Goal: Information Seeking & Learning: Learn about a topic

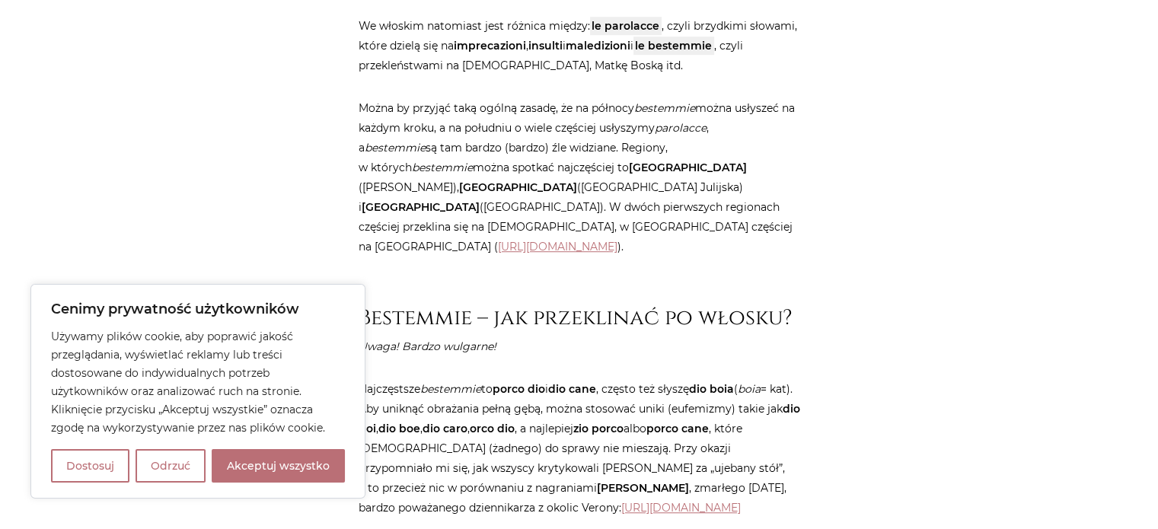
scroll to position [1141, 0]
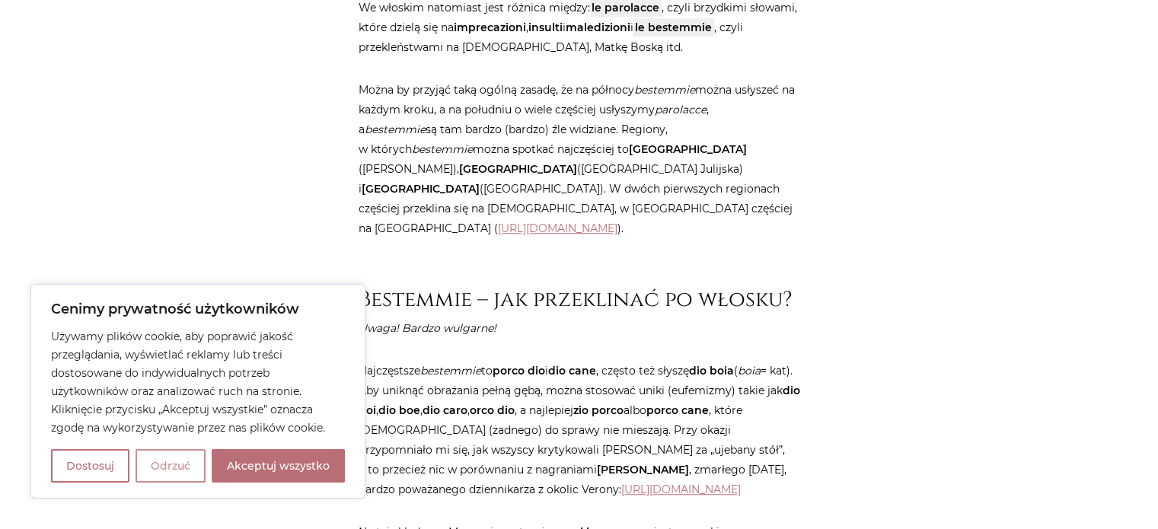
click at [172, 477] on button "Odrzuć" at bounding box center [170, 465] width 70 height 33
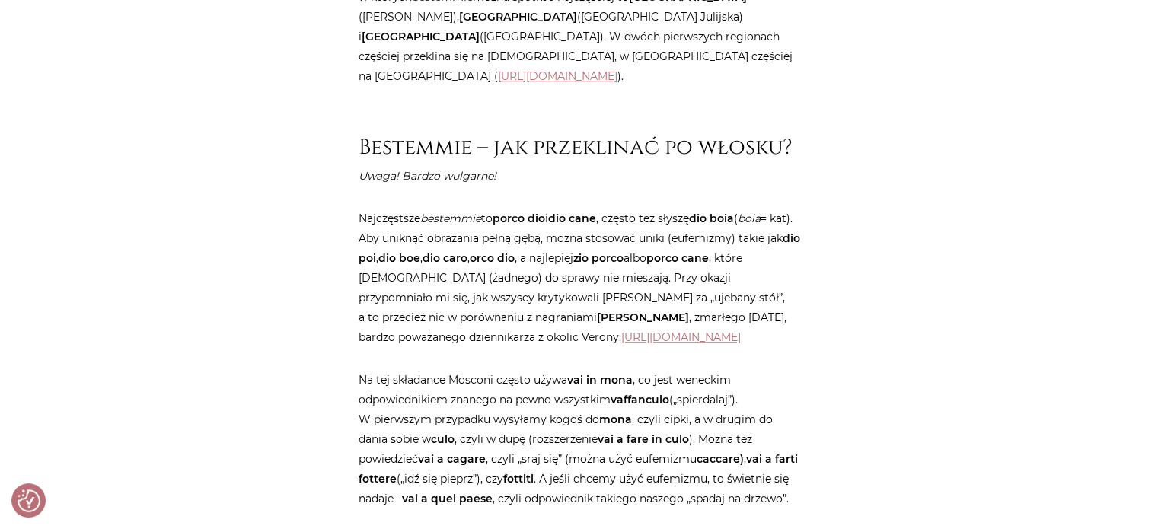
scroll to position [1522, 0]
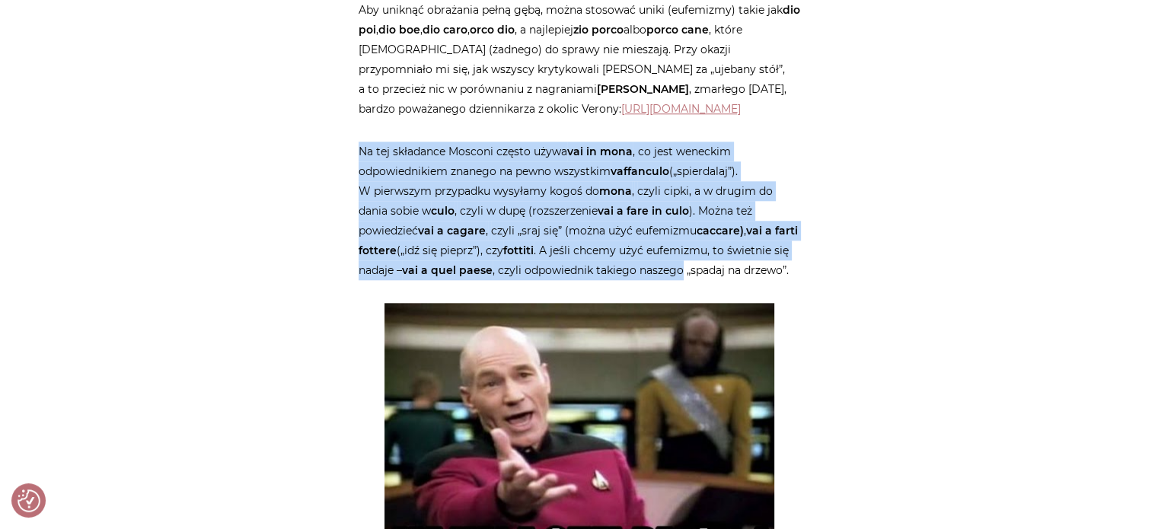
drag, startPoint x: 359, startPoint y: 145, endPoint x: 789, endPoint y: 273, distance: 447.9
click at [789, 273] on p "Na tej składance Mosconi często używa vai in mona , co jest weneckim odpowiedni…" at bounding box center [579, 211] width 441 height 139
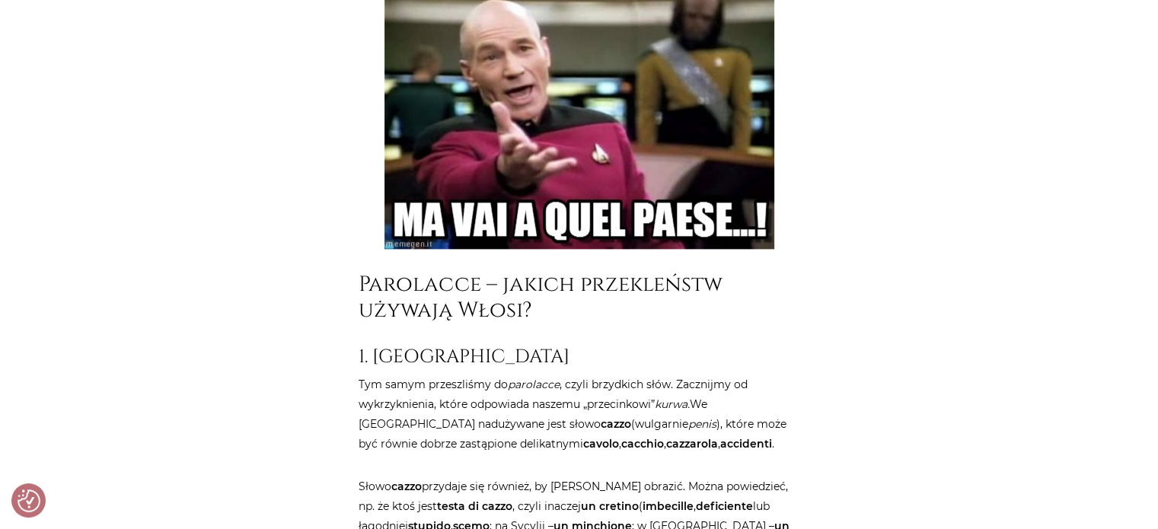
scroll to position [1978, 0]
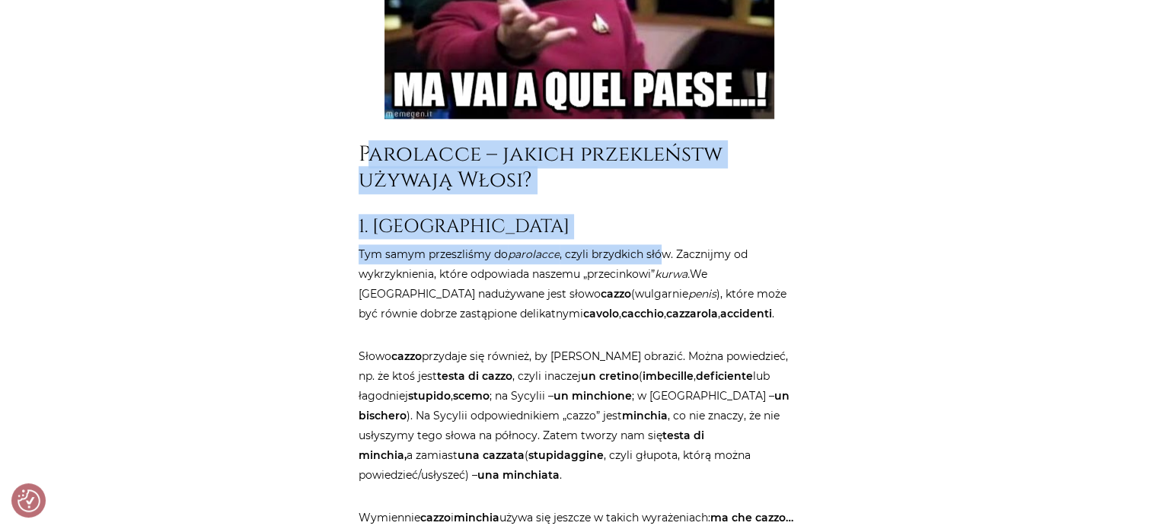
drag, startPoint x: 372, startPoint y: 163, endPoint x: 657, endPoint y: 270, distance: 304.2
click at [657, 270] on p "Tym samym przeszliśmy do parolacce , czyli brzydkich słów. Zacznijmy od wykrzyk…" at bounding box center [579, 283] width 441 height 79
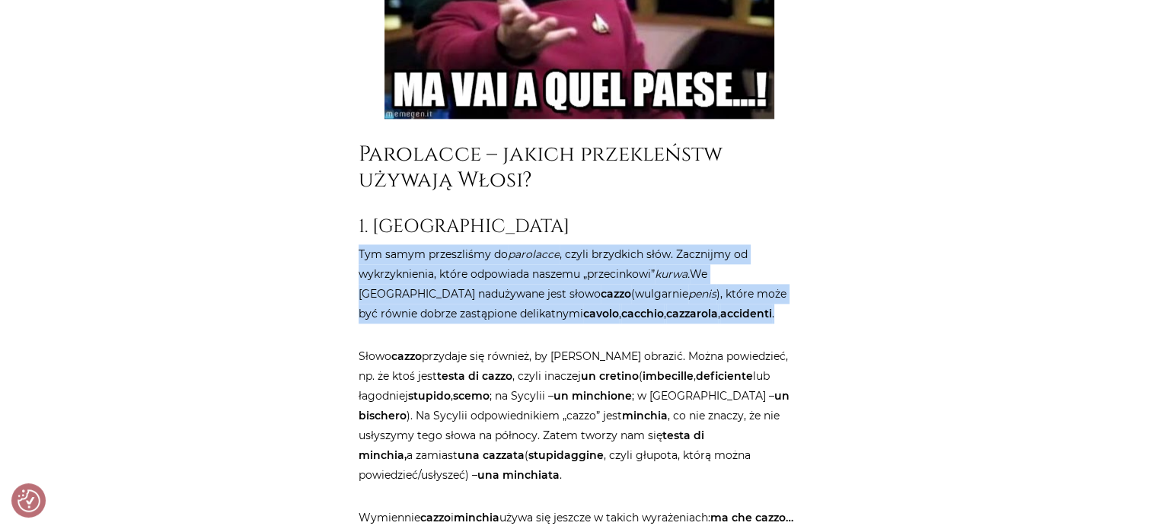
drag, startPoint x: 361, startPoint y: 272, endPoint x: 771, endPoint y: 331, distance: 414.5
click at [771, 323] on p "Tym samym przeszliśmy do parolacce , czyli brzydkich słów. Zacznijmy od wykrzyk…" at bounding box center [579, 283] width 441 height 79
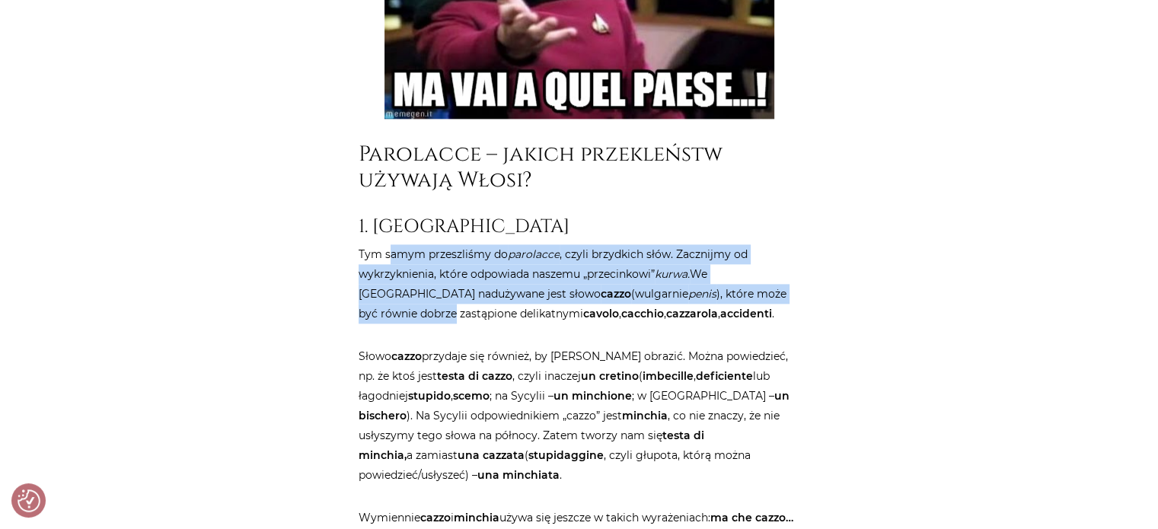
drag, startPoint x: 387, startPoint y: 280, endPoint x: 800, endPoint y: 304, distance: 414.0
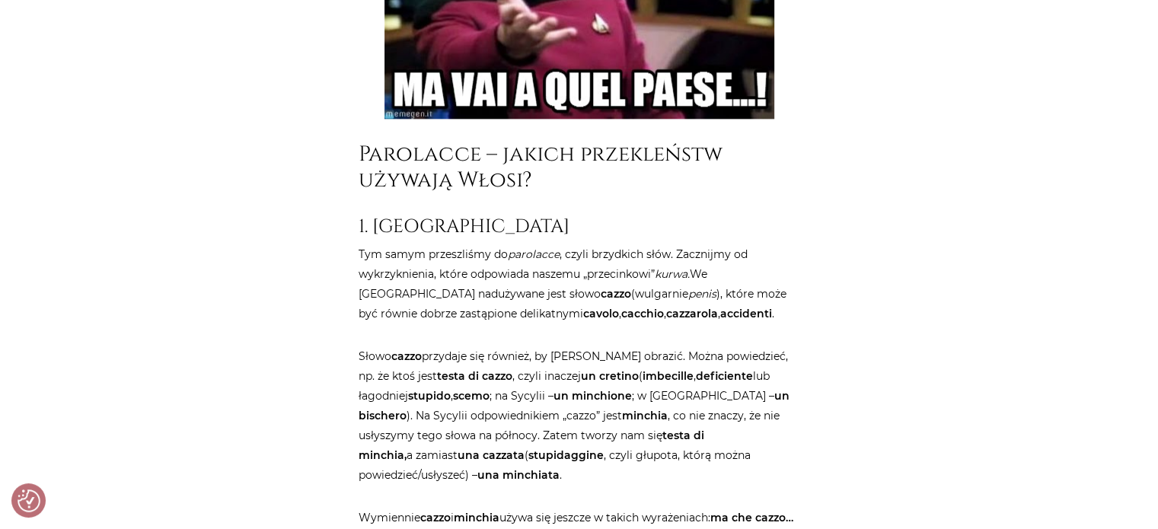
scroll to position [2207, 0]
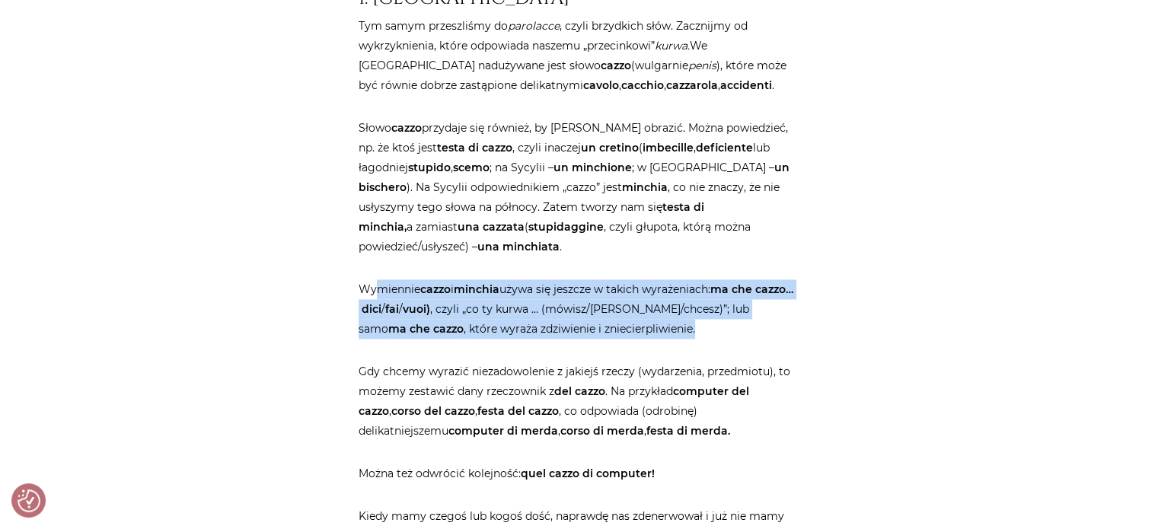
drag, startPoint x: 378, startPoint y: 310, endPoint x: 703, endPoint y: 354, distance: 328.8
click at [703, 339] on p "Wymiennie cazzo i minchia używa się jeszcze w takich wyrażeniach: ma che cazzo……" at bounding box center [579, 308] width 441 height 59
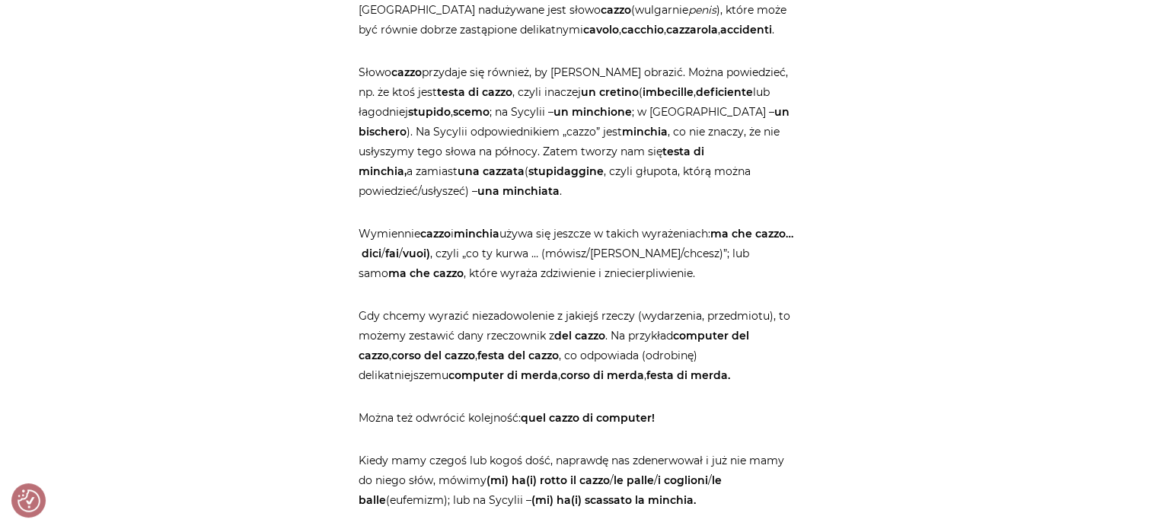
scroll to position [2283, 0]
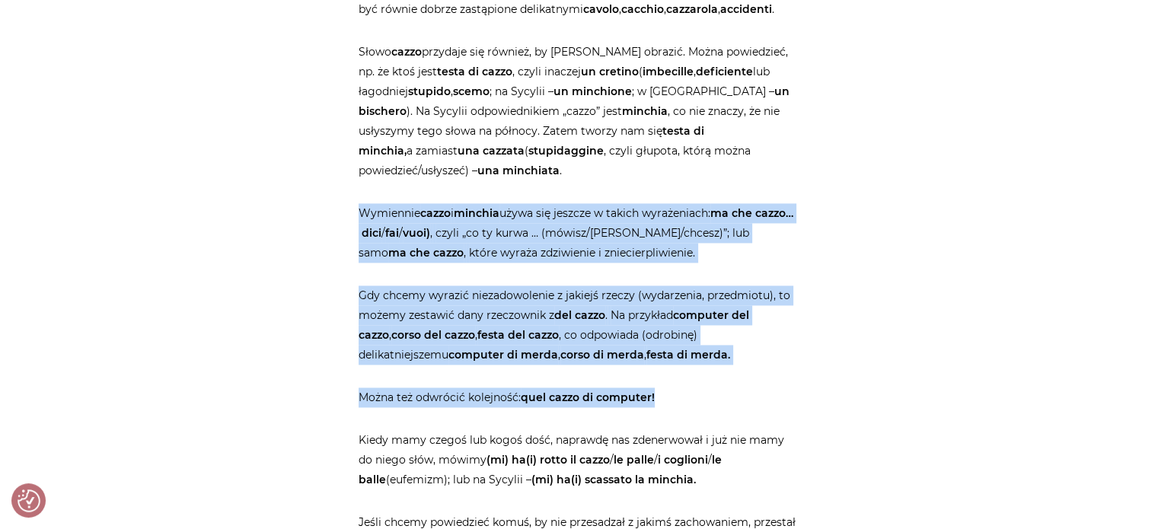
drag, startPoint x: 350, startPoint y: 216, endPoint x: 749, endPoint y: 422, distance: 448.7
click at [749, 407] on p "Można też odwrócić kolejność: quel cazzo di computer!" at bounding box center [579, 397] width 441 height 20
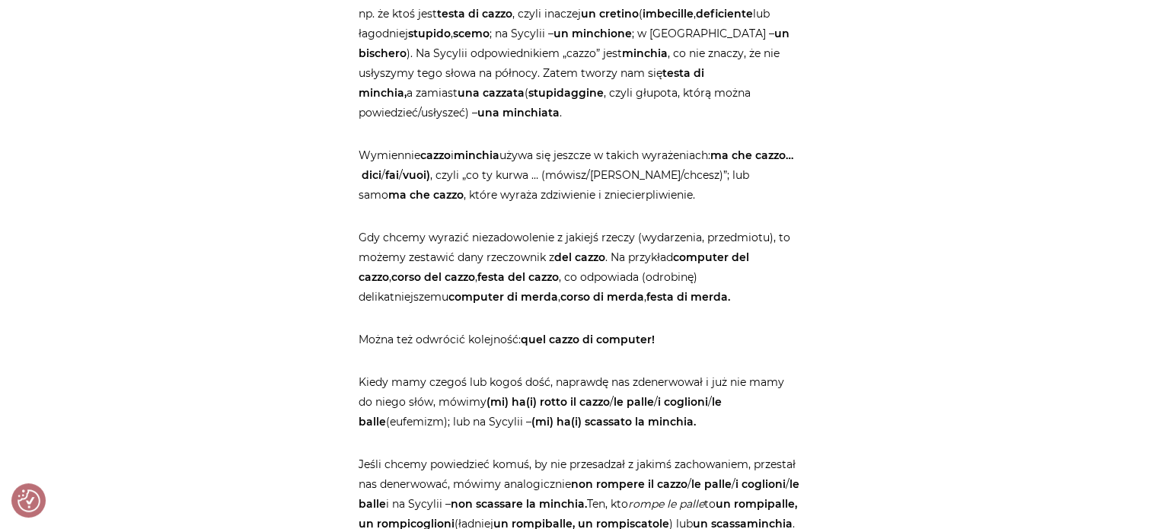
scroll to position [2359, 0]
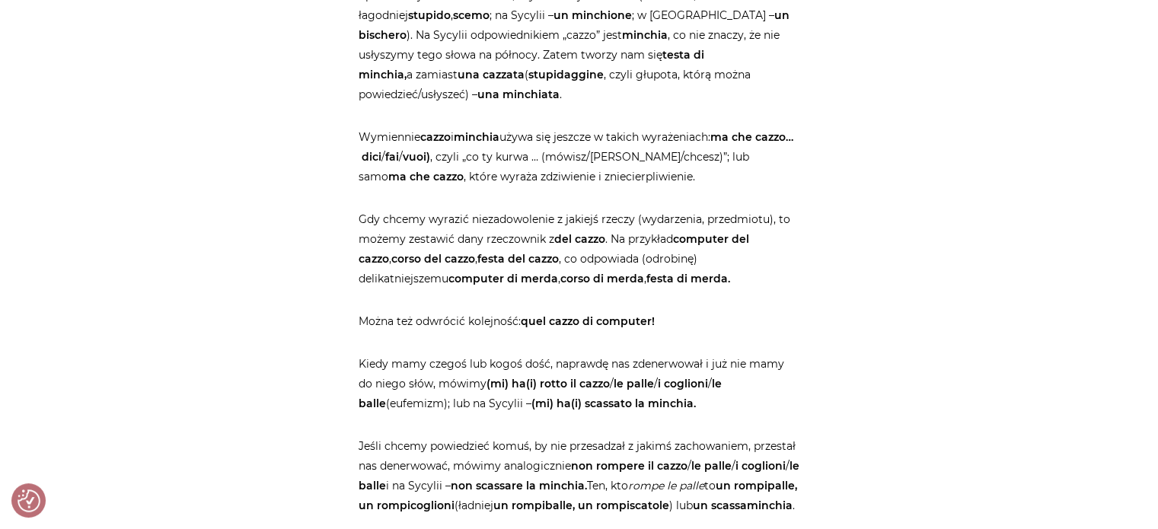
drag, startPoint x: 478, startPoint y: 239, endPoint x: 776, endPoint y: 298, distance: 304.1
click at [776, 288] on p "Gdy chcemy wyrazić niezadowolenie z jakiejś rzeczy (wydarzenia, przedmiotu), to…" at bounding box center [579, 248] width 441 height 79
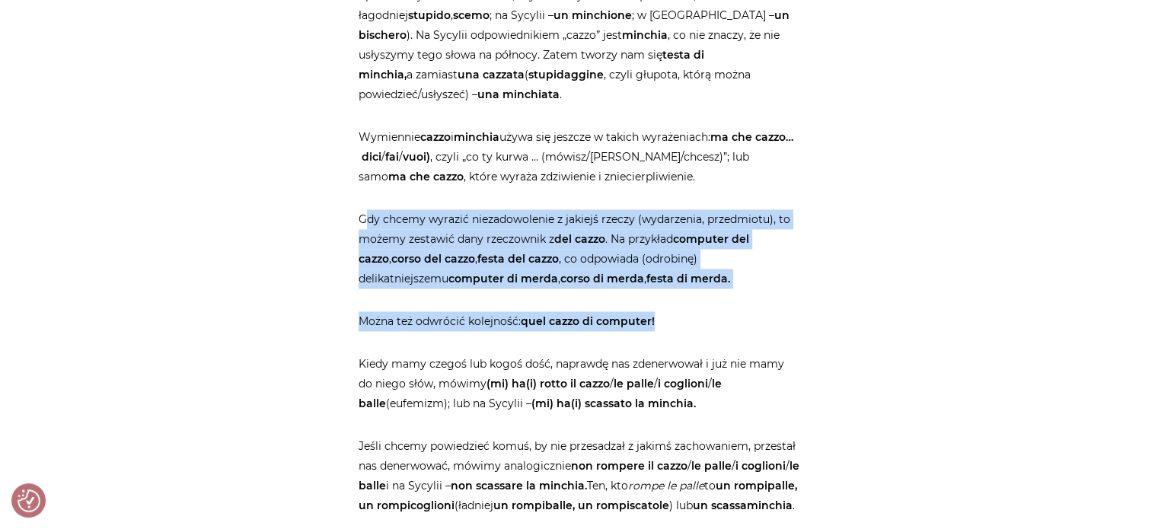
drag, startPoint x: 372, startPoint y: 228, endPoint x: 655, endPoint y: 323, distance: 299.0
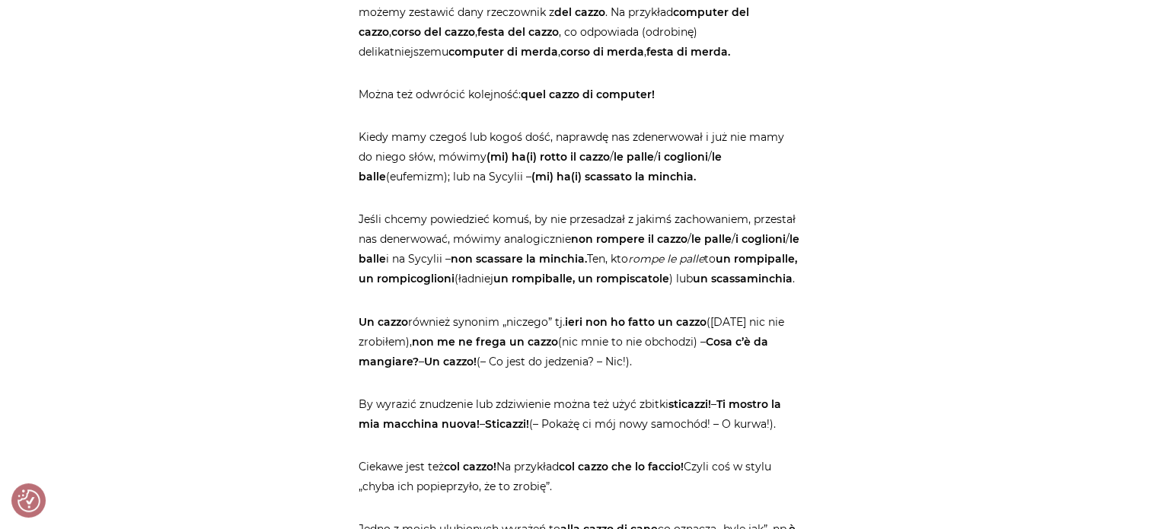
scroll to position [2587, 0]
drag, startPoint x: 353, startPoint y: 153, endPoint x: 752, endPoint y: 194, distance: 401.0
click at [752, 194] on div "Strona główna / Blog / Jak to powiedzieć? / Przekleństwa po włosku. Bez cenzury…" at bounding box center [579, 451] width 457 height 5707
click at [752, 185] on p "Kiedy mamy czegoś lub kogoś dość, naprawdę nas zdenerwował i już nie mamy do ni…" at bounding box center [579, 155] width 441 height 59
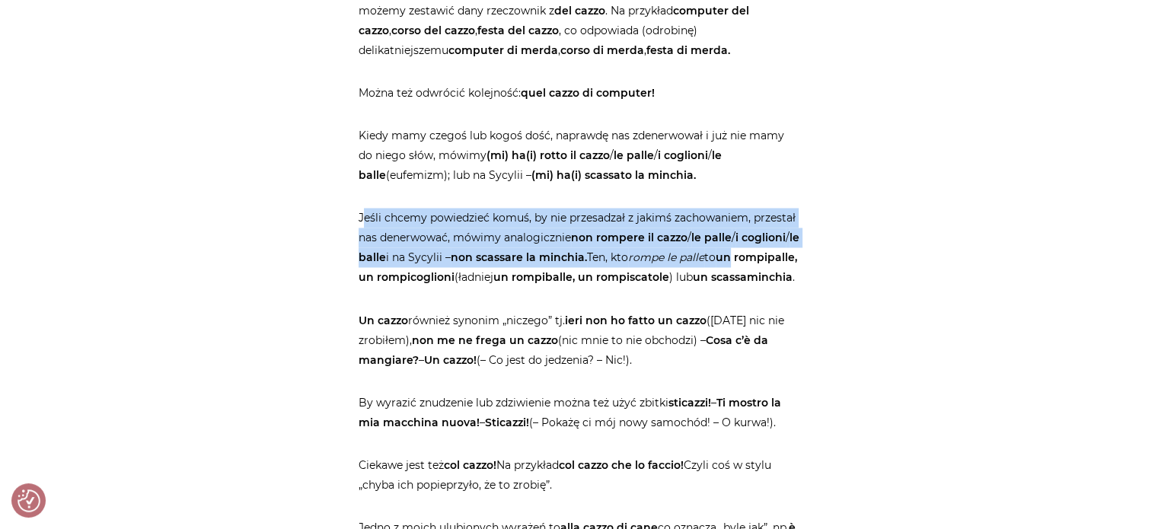
drag, startPoint x: 362, startPoint y: 240, endPoint x: 961, endPoint y: 284, distance: 600.7
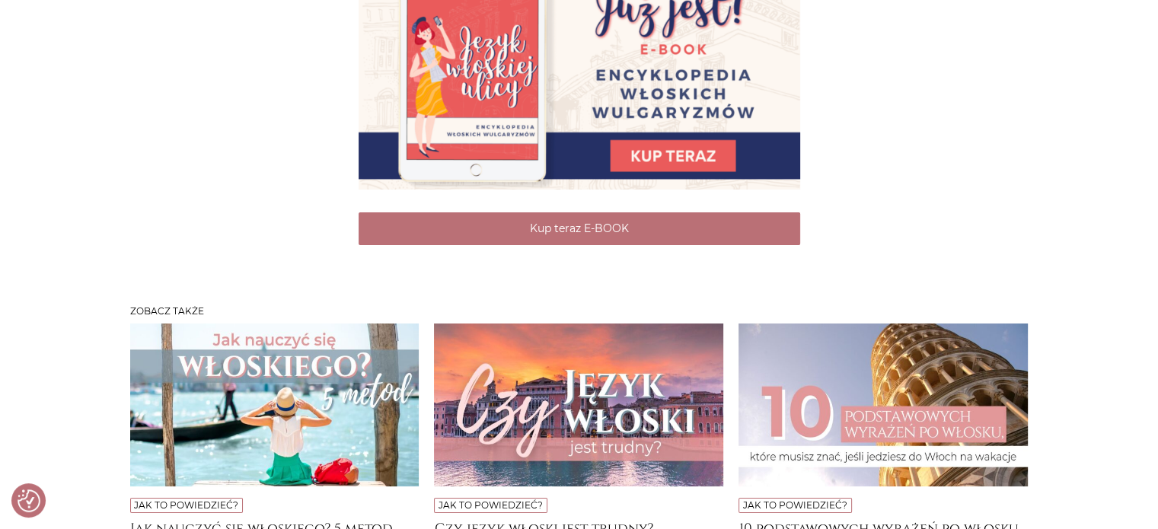
scroll to position [5784, 0]
